Goal: Task Accomplishment & Management: Complete application form

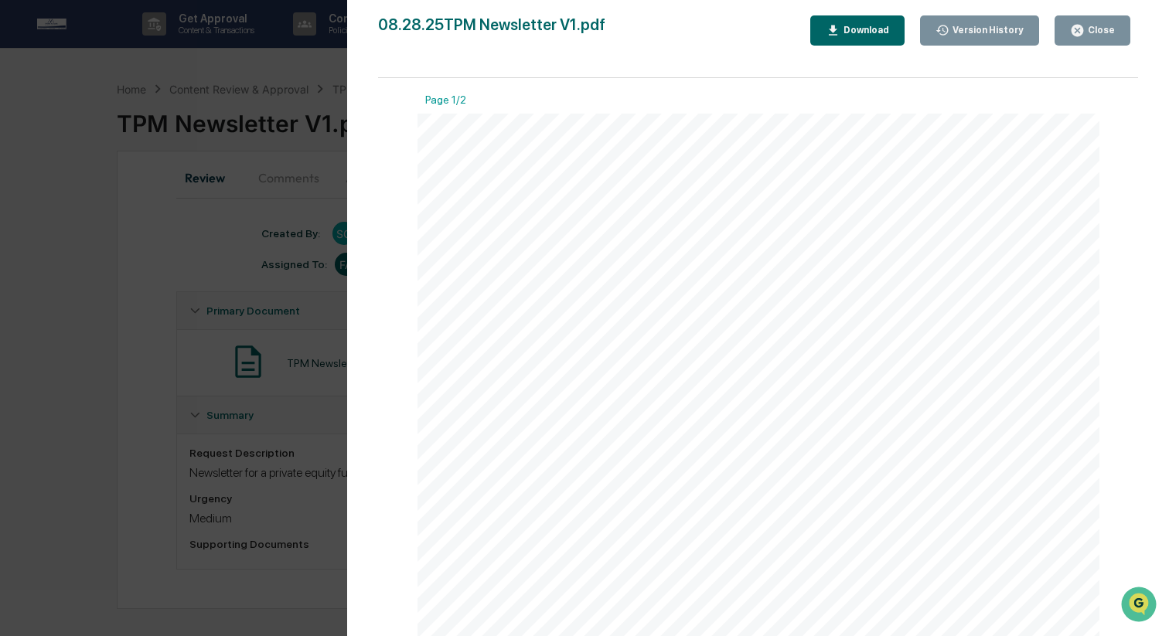
click at [1072, 39] on button "Close" at bounding box center [1092, 30] width 76 height 30
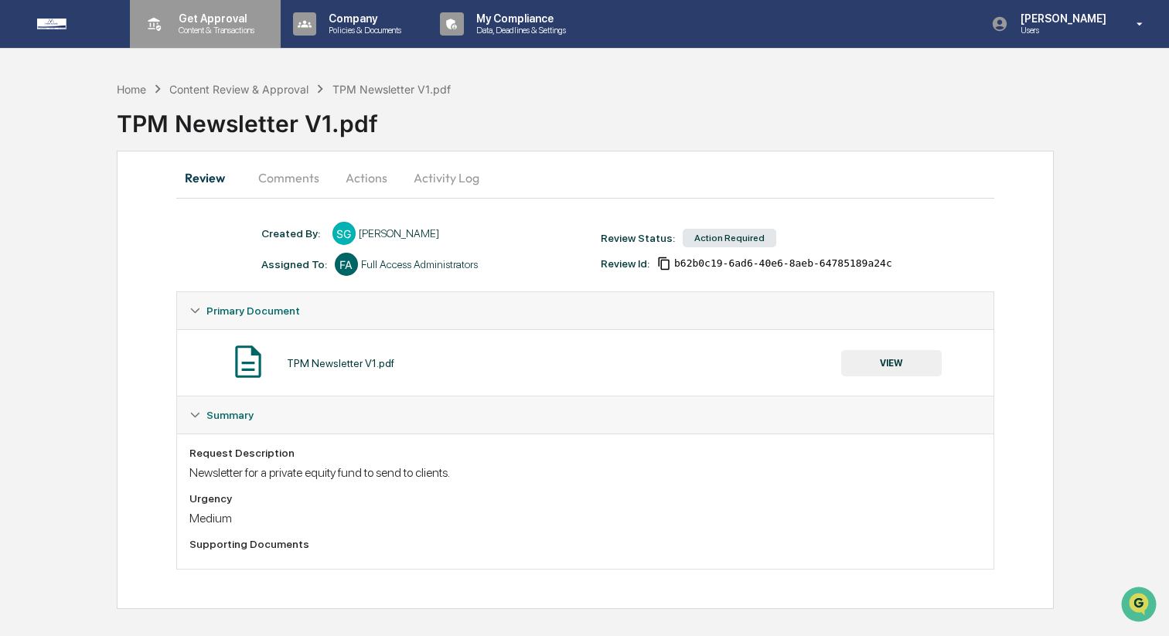
click at [234, 27] on p "Content & Transactions" at bounding box center [214, 30] width 96 height 11
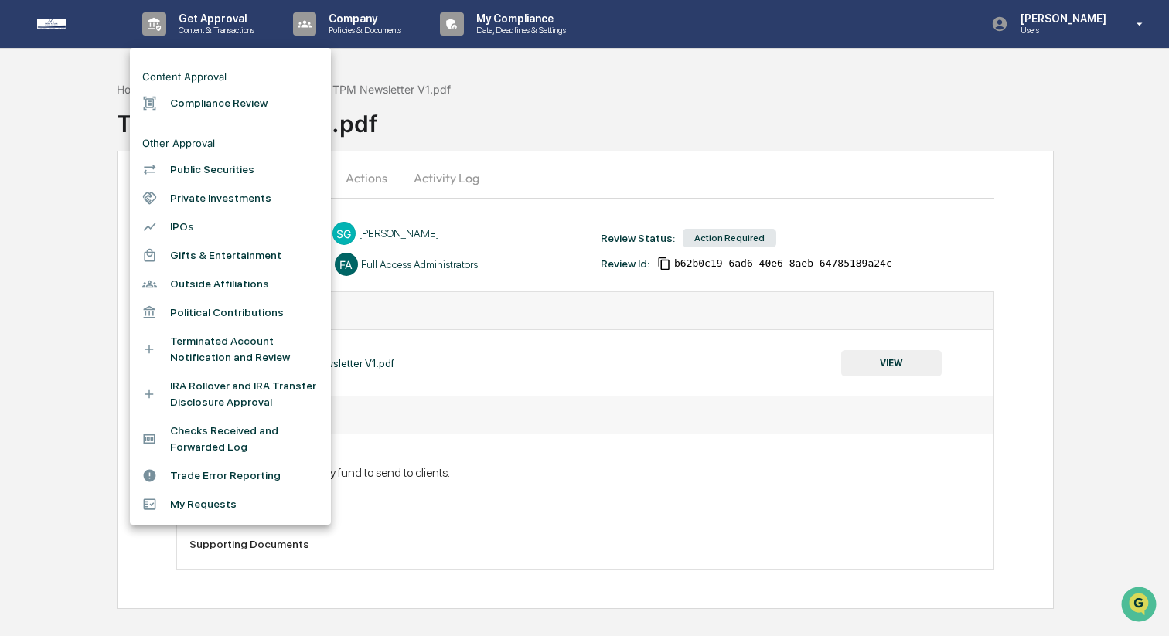
click at [220, 105] on li "Compliance Review" at bounding box center [230, 103] width 201 height 29
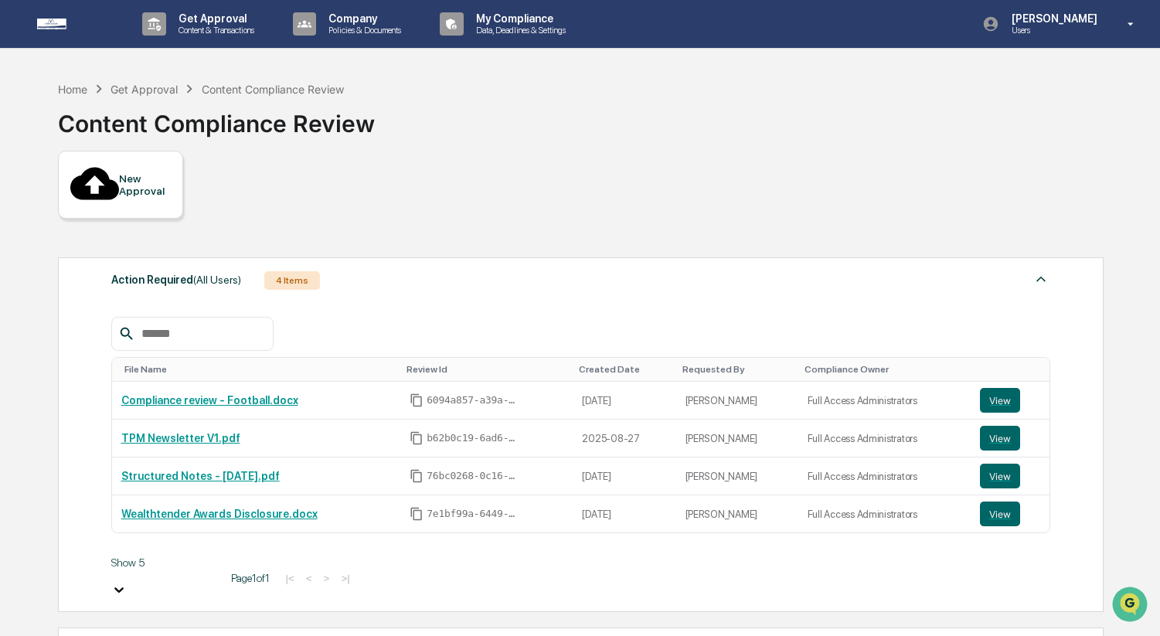
click at [121, 185] on div "New Approval" at bounding box center [120, 185] width 125 height 68
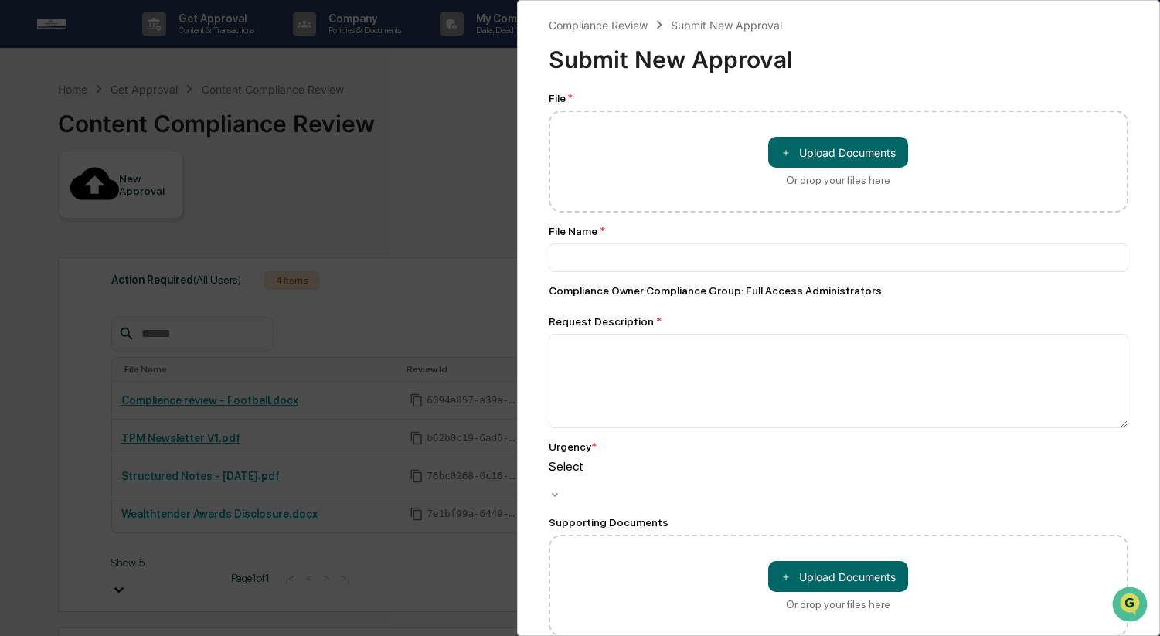
click at [649, 189] on div "＋ Upload Documents Or drop your files here" at bounding box center [839, 162] width 580 height 102
click at [696, 168] on div "＋ Upload Documents Or drop your files here" at bounding box center [839, 162] width 580 height 102
click at [1030, 107] on div "File * ＋ Upload Documents Or drop your files here" at bounding box center [839, 152] width 580 height 121
click at [1031, 151] on div "＋ Upload Documents Or drop your files here" at bounding box center [839, 162] width 580 height 102
click at [758, 70] on div "Submit New Approval" at bounding box center [839, 53] width 580 height 40
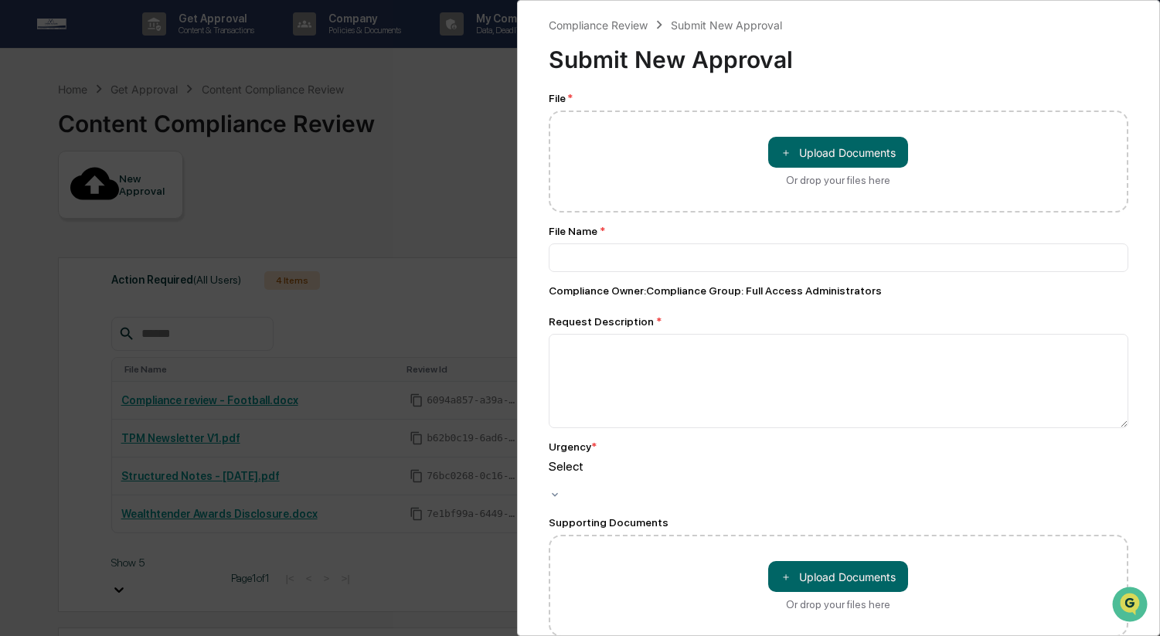
click at [689, 138] on div "＋ Upload Documents Or drop your files here" at bounding box center [839, 162] width 580 height 102
click at [863, 158] on button "＋ Upload Documents" at bounding box center [838, 152] width 140 height 31
type input "**********"
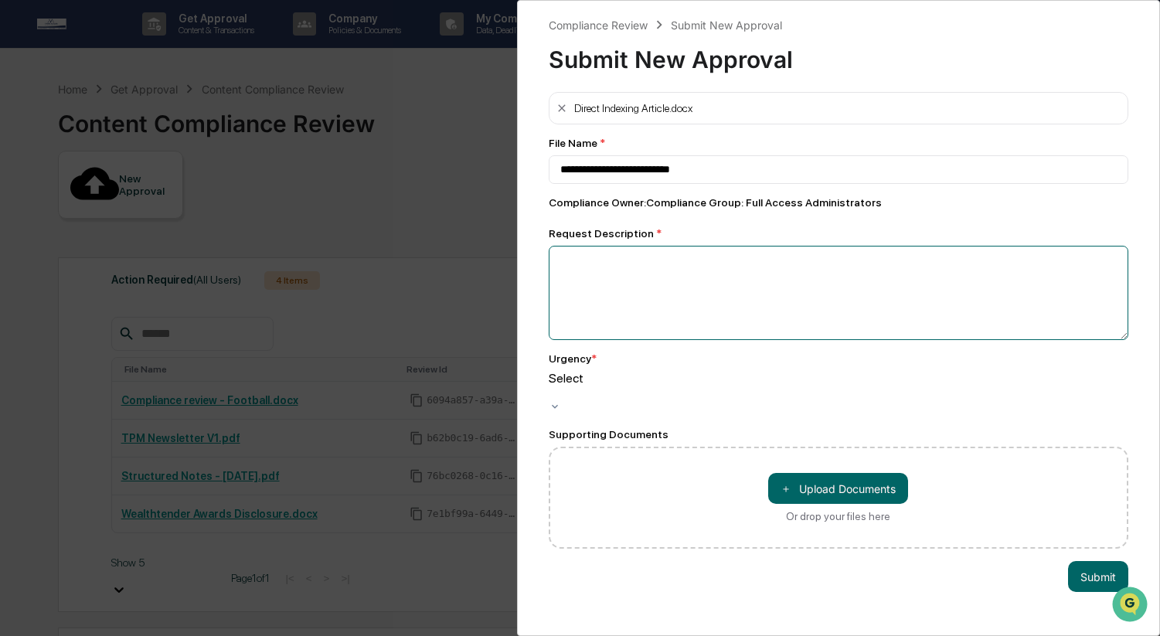
click at [709, 288] on textarea at bounding box center [839, 293] width 580 height 94
type textarea "*"
type textarea "**********"
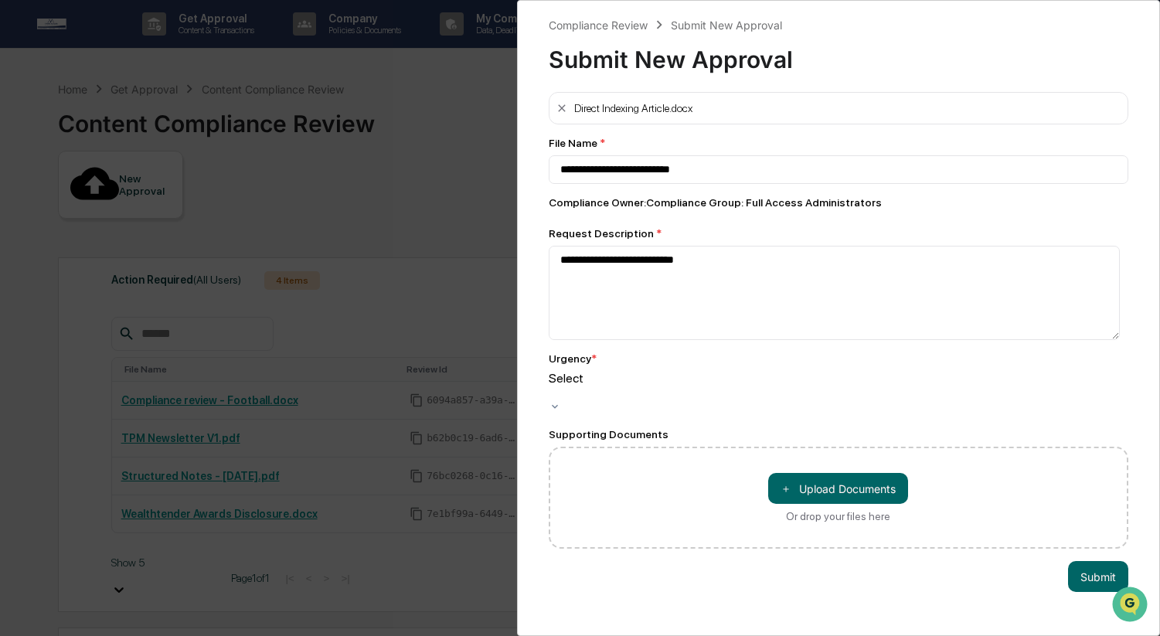
click at [684, 386] on div at bounding box center [839, 393] width 580 height 15
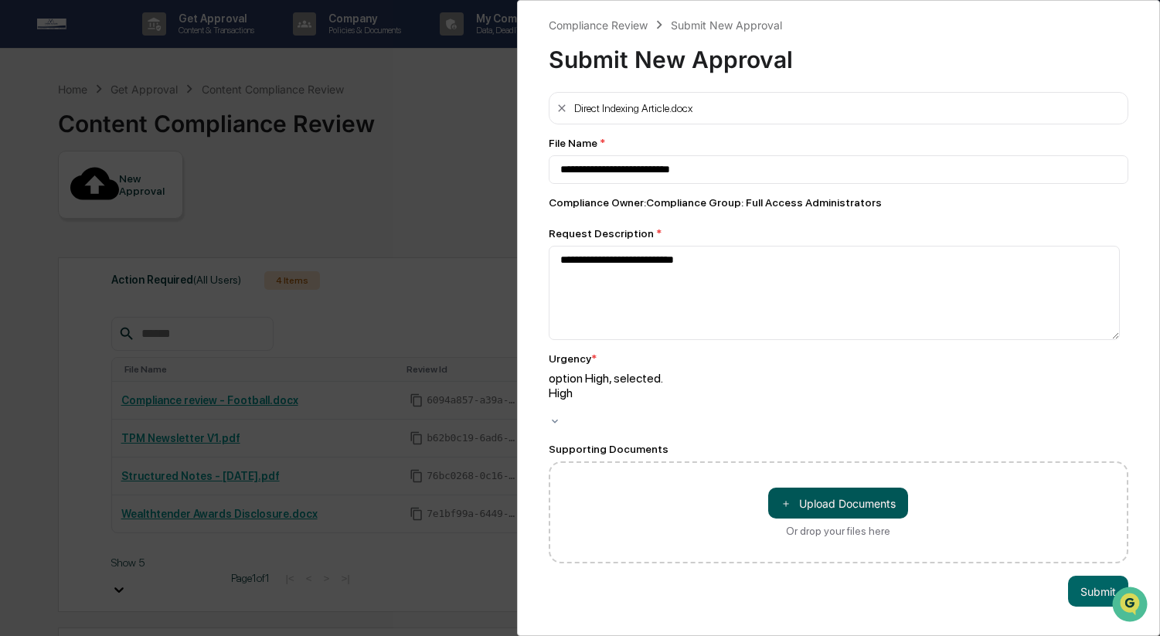
click at [828, 488] on button "＋ Upload Documents" at bounding box center [838, 503] width 140 height 31
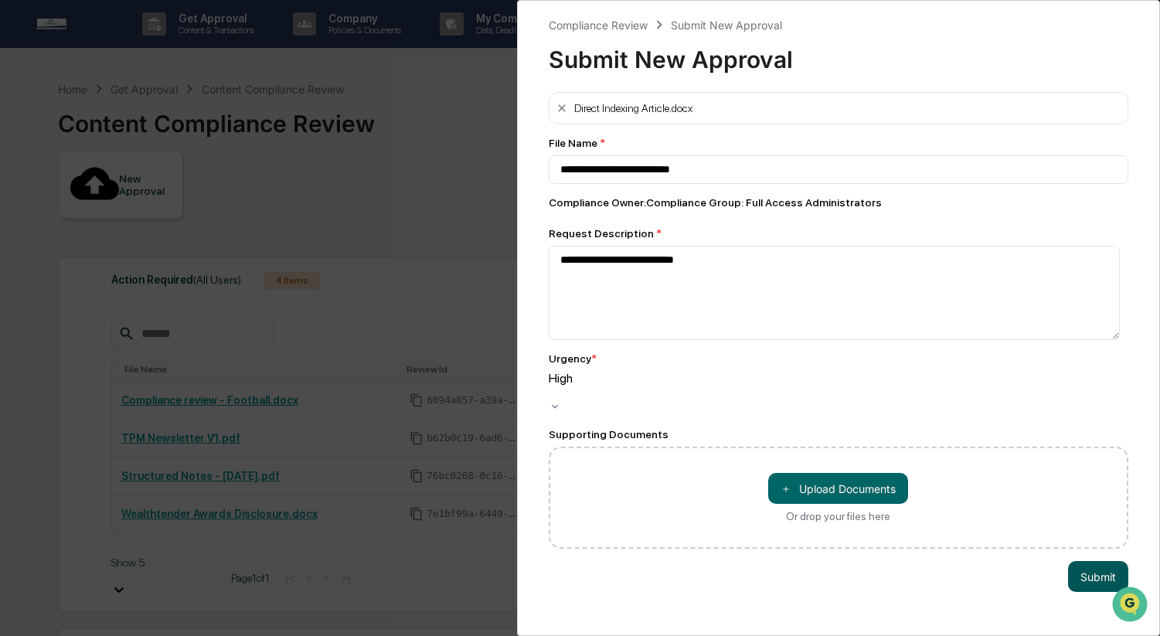
click at [1079, 567] on button "Submit" at bounding box center [1098, 576] width 60 height 31
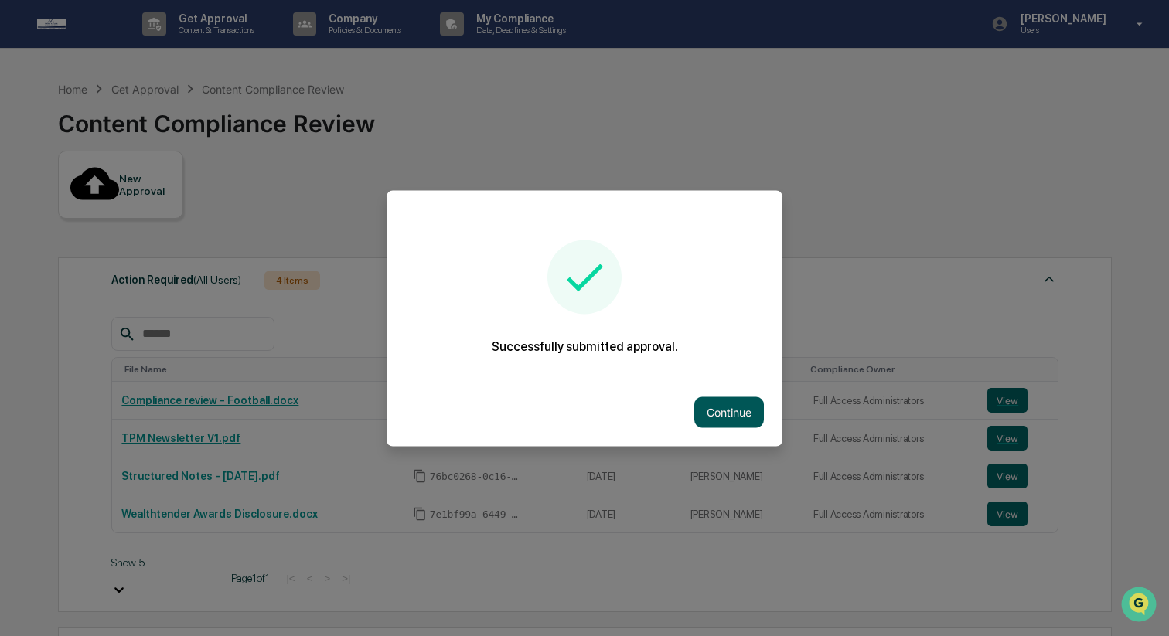
click at [719, 410] on button "Continue" at bounding box center [729, 412] width 70 height 31
